Goal: Task Accomplishment & Management: Complete application form

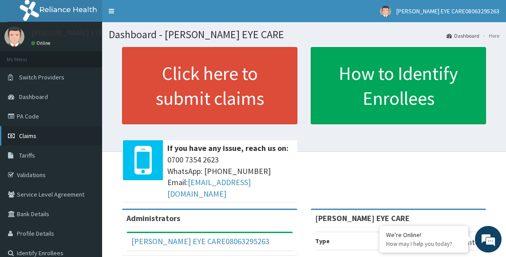
click at [47, 142] on link "Claims" at bounding box center [51, 136] width 102 height 20
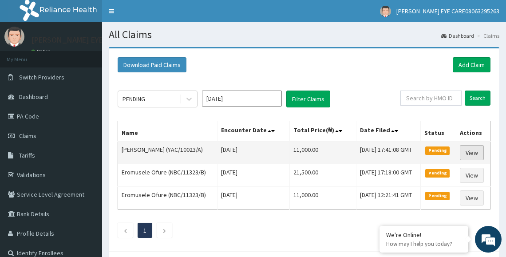
click at [470, 152] on link "View" at bounding box center [472, 152] width 24 height 15
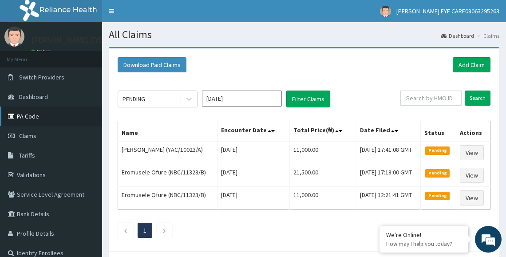
click at [101, 110] on link "PA Code" at bounding box center [51, 116] width 102 height 20
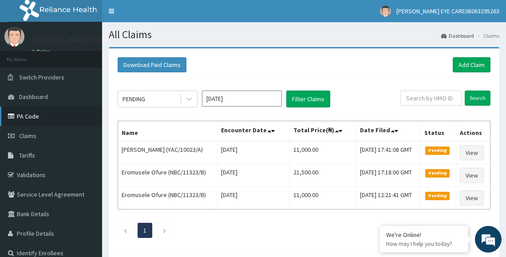
click at [101, 110] on link "PA Code" at bounding box center [51, 116] width 102 height 20
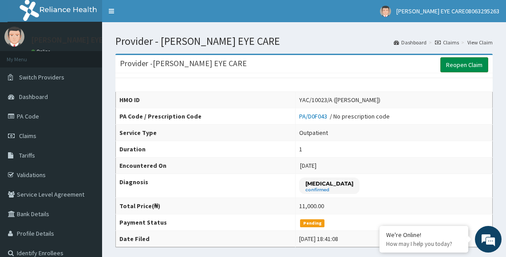
click at [468, 63] on link "Reopen Claim" at bounding box center [464, 64] width 48 height 15
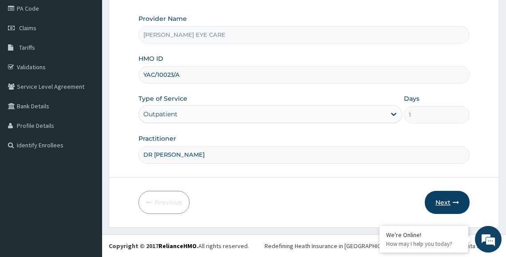
click at [449, 196] on button "Next" at bounding box center [446, 202] width 45 height 23
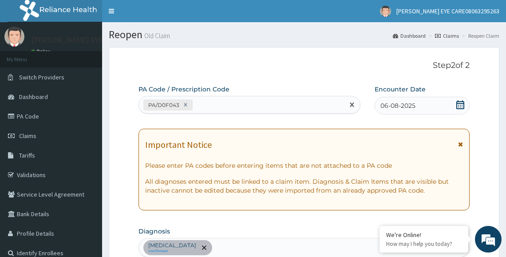
click at [243, 103] on div "PA/D0F043" at bounding box center [241, 105] width 205 height 15
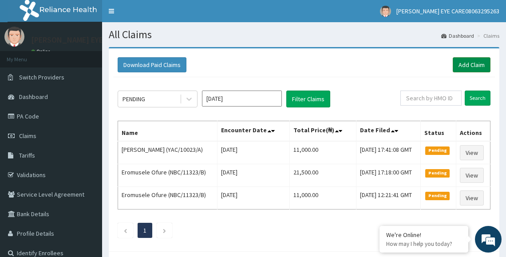
click at [462, 63] on link "Add Claim" at bounding box center [471, 64] width 38 height 15
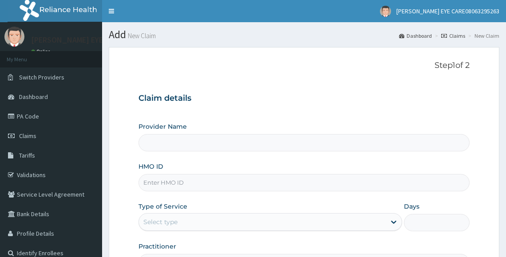
type input "[PERSON_NAME] EYE CARE"
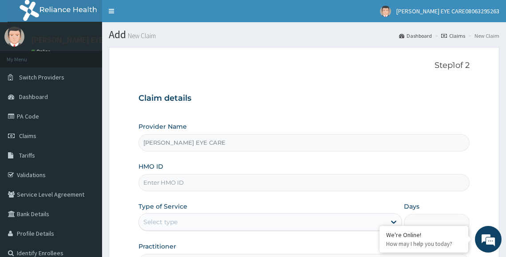
click at [289, 181] on input "HMO ID" at bounding box center [303, 182] width 331 height 17
paste input "YAC/10023/A"
type input "YAC/10023/A"
click at [153, 225] on div "Select type" at bounding box center [160, 221] width 34 height 9
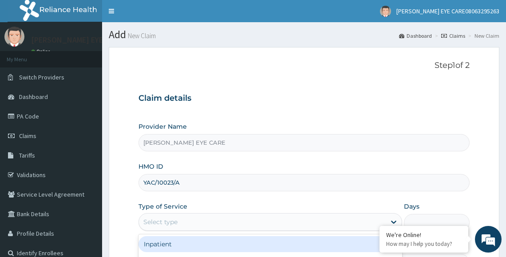
scroll to position [108, 0]
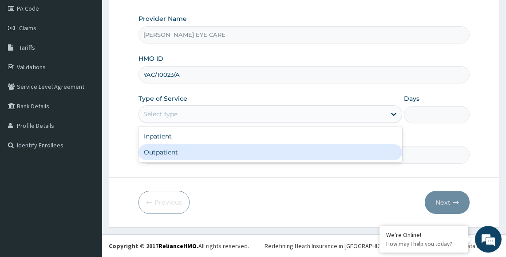
click at [165, 157] on div "Outpatient" at bounding box center [269, 152] width 263 height 16
type input "1"
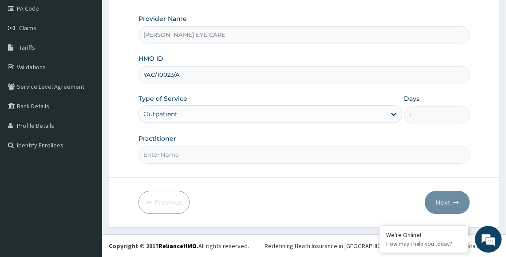
click at [165, 157] on input "Practitioner" at bounding box center [303, 154] width 331 height 17
type input "DR DEBORAH"
click at [446, 203] on button "Next" at bounding box center [446, 202] width 45 height 23
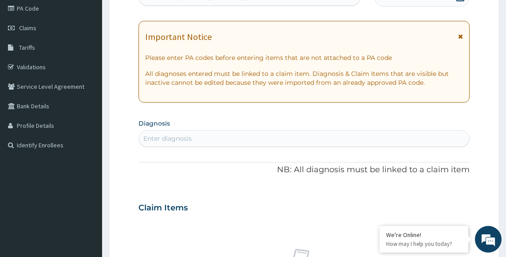
scroll to position [0, 0]
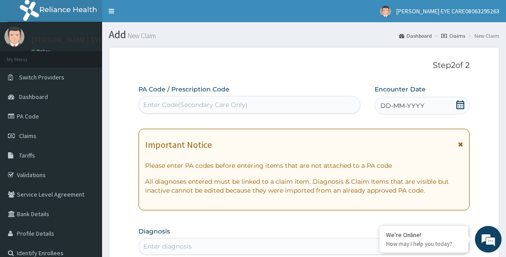
click at [287, 106] on div "Enter Code(Secondary Care Only)" at bounding box center [249, 105] width 221 height 14
click at [272, 107] on div "Enter Code(Secondary Care Only)" at bounding box center [249, 105] width 221 height 14
paste input "PA/A0CB43"
type input "PA/A0CB43"
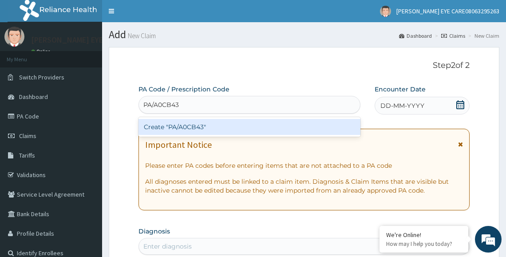
click at [181, 125] on div "Create "PA/A0CB43"" at bounding box center [249, 127] width 222 height 16
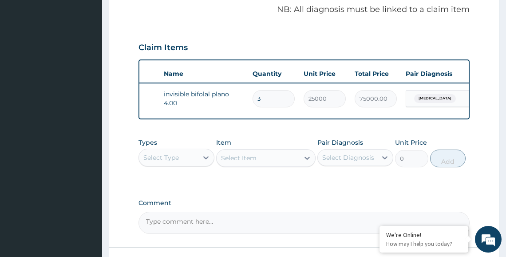
scroll to position [271, 0]
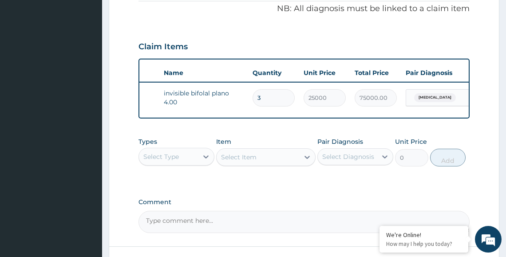
click at [288, 226] on textarea "Comment" at bounding box center [303, 222] width 331 height 22
paste textarea "Lens and frame limit of 15,000"
click at [177, 227] on textarea "APPROVE Lens and frame limit of 15,000" at bounding box center [303, 222] width 331 height 22
click at [287, 226] on textarea "APPROVED Lens and frame limit of 15,000" at bounding box center [303, 222] width 331 height 22
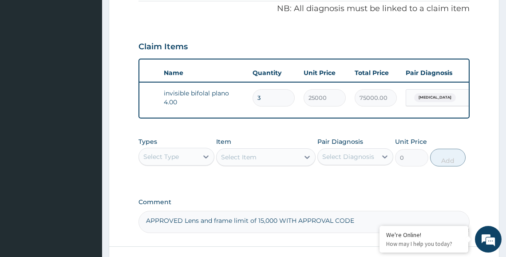
paste textarea "PA/A0CB43"
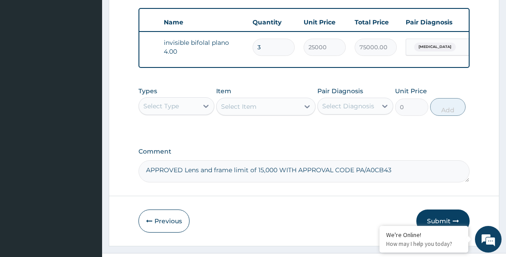
scroll to position [347, 0]
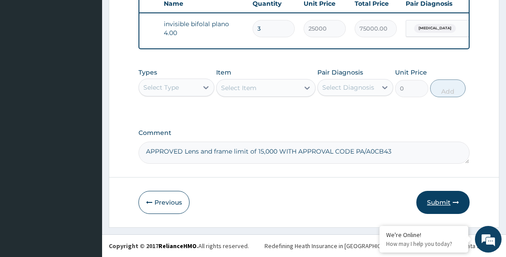
type textarea "APPROVED Lens and frame limit of 15,000 WITH APPROVAL CODE PA/A0CB43"
click at [456, 200] on icon "button" at bounding box center [455, 202] width 6 height 6
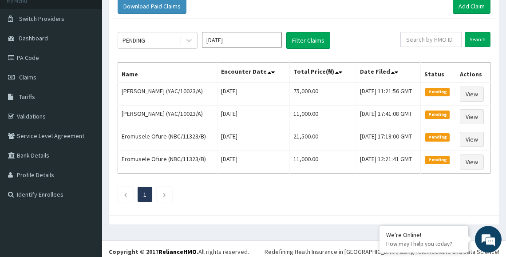
scroll to position [64, 0]
